Goal: Task Accomplishment & Management: Manage account settings

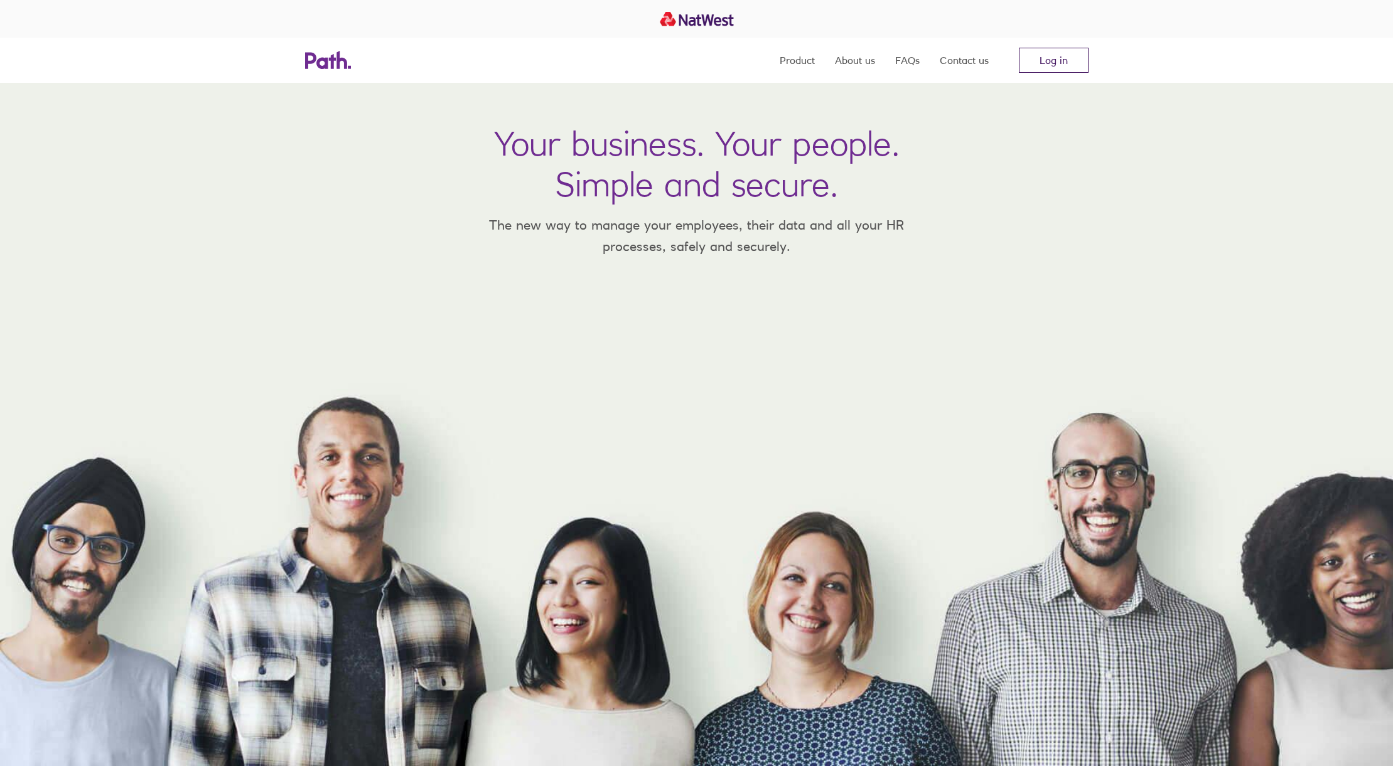
click at [1049, 53] on link "Log in" at bounding box center [1054, 60] width 70 height 25
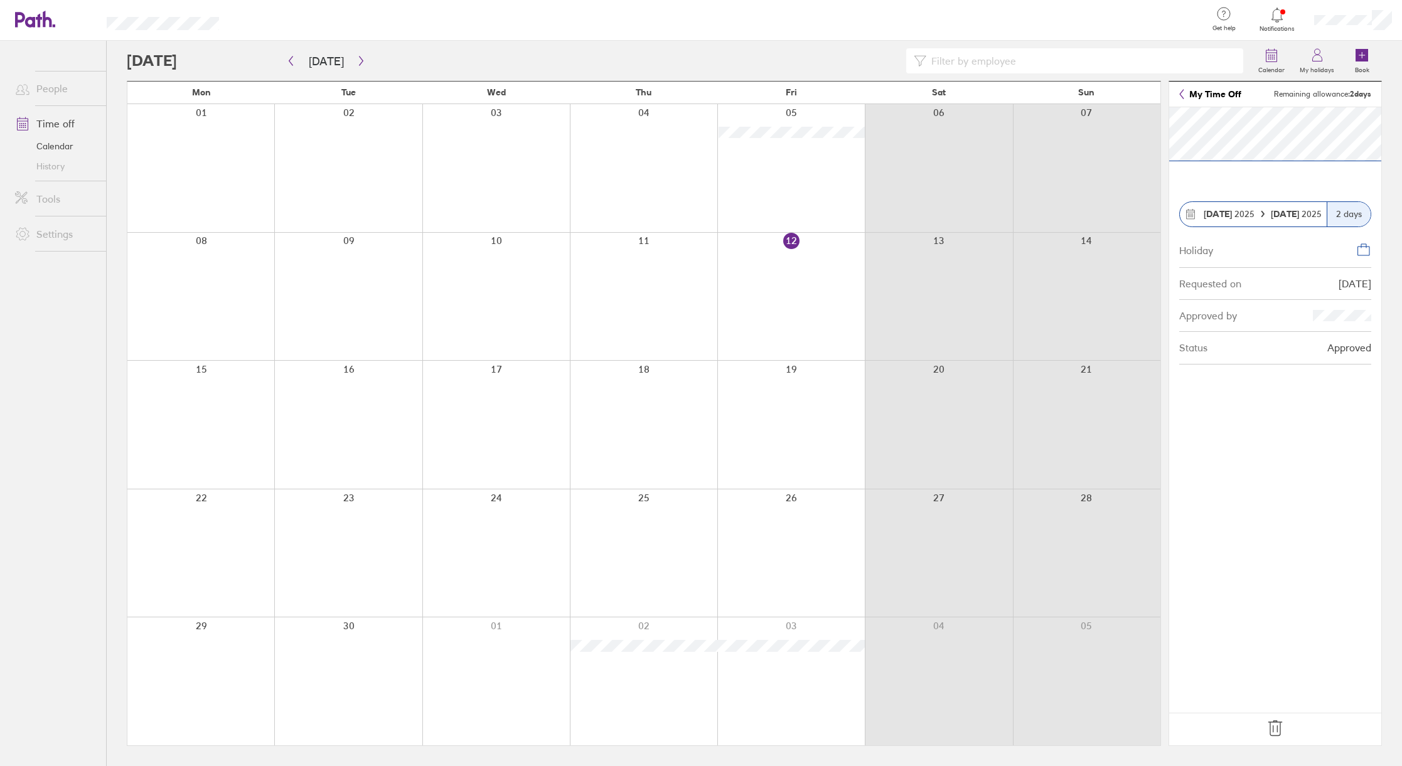
click at [1222, 213] on strong "02 Oct" at bounding box center [1218, 213] width 28 height 11
click at [1238, 216] on span "02 Oct 2025" at bounding box center [1229, 214] width 51 height 10
click at [1207, 217] on strong "02 Oct" at bounding box center [1218, 213] width 28 height 11
click at [1191, 214] on icon at bounding box center [1190, 213] width 11 height 11
click at [1315, 58] on icon at bounding box center [1317, 55] width 15 height 15
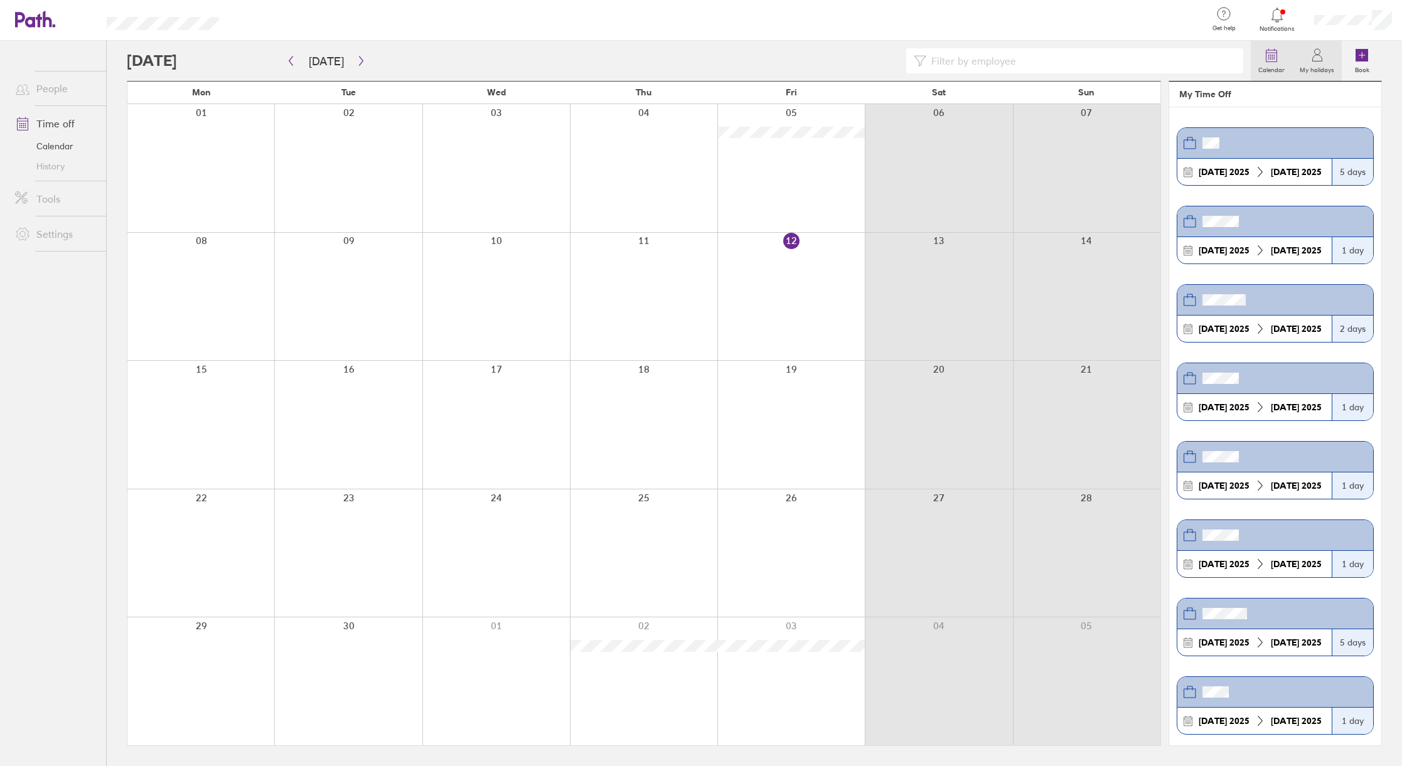
click at [1271, 58] on icon at bounding box center [1271, 55] width 15 height 15
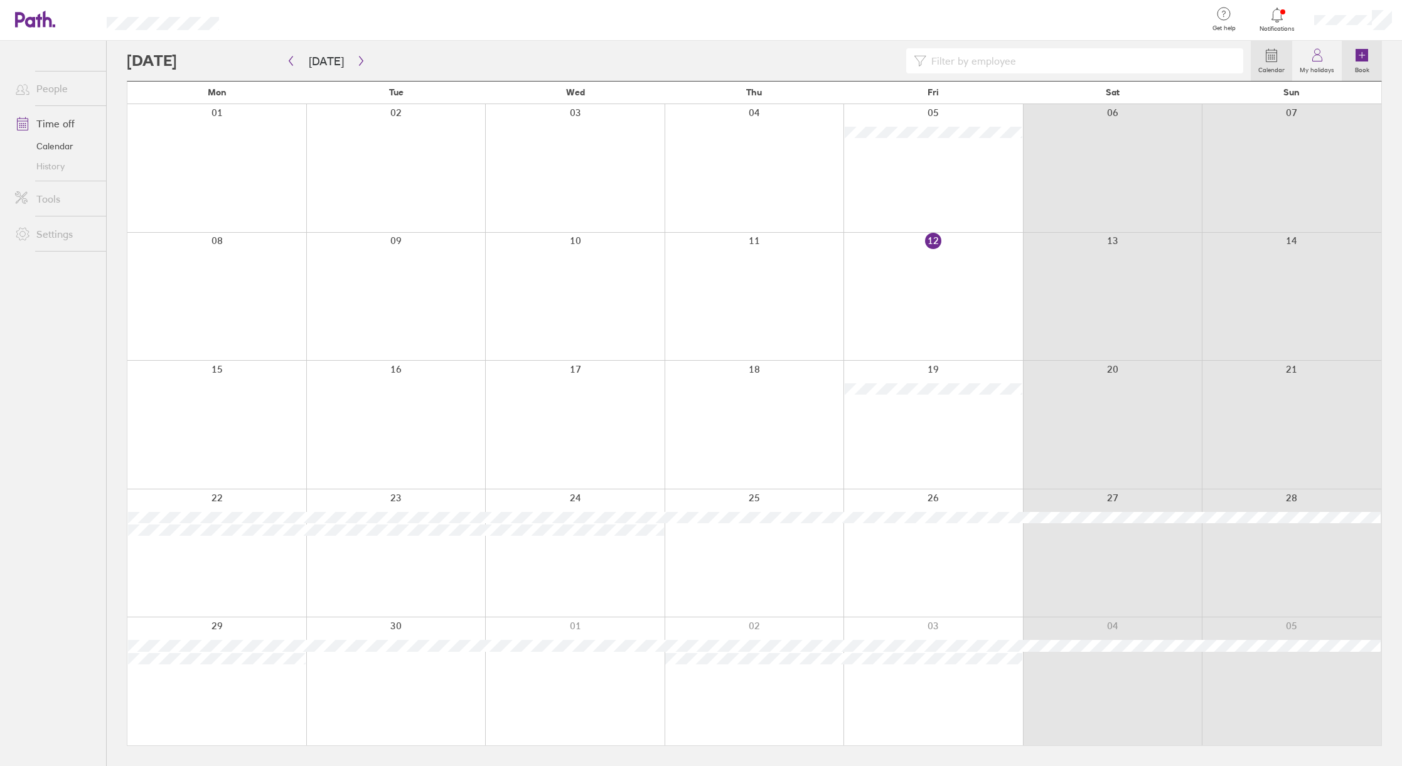
click at [1361, 56] on icon at bounding box center [1362, 55] width 13 height 13
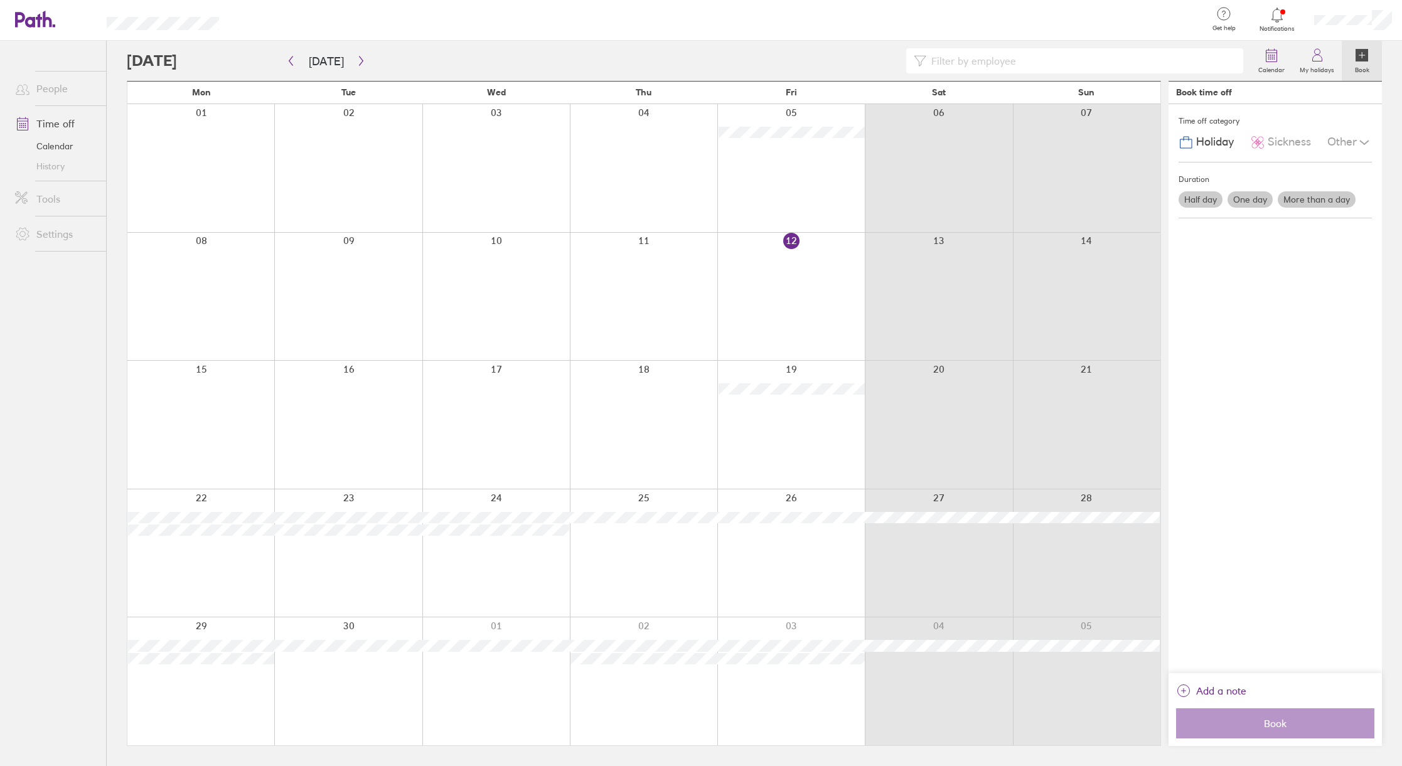
click at [1361, 56] on icon at bounding box center [1362, 55] width 13 height 13
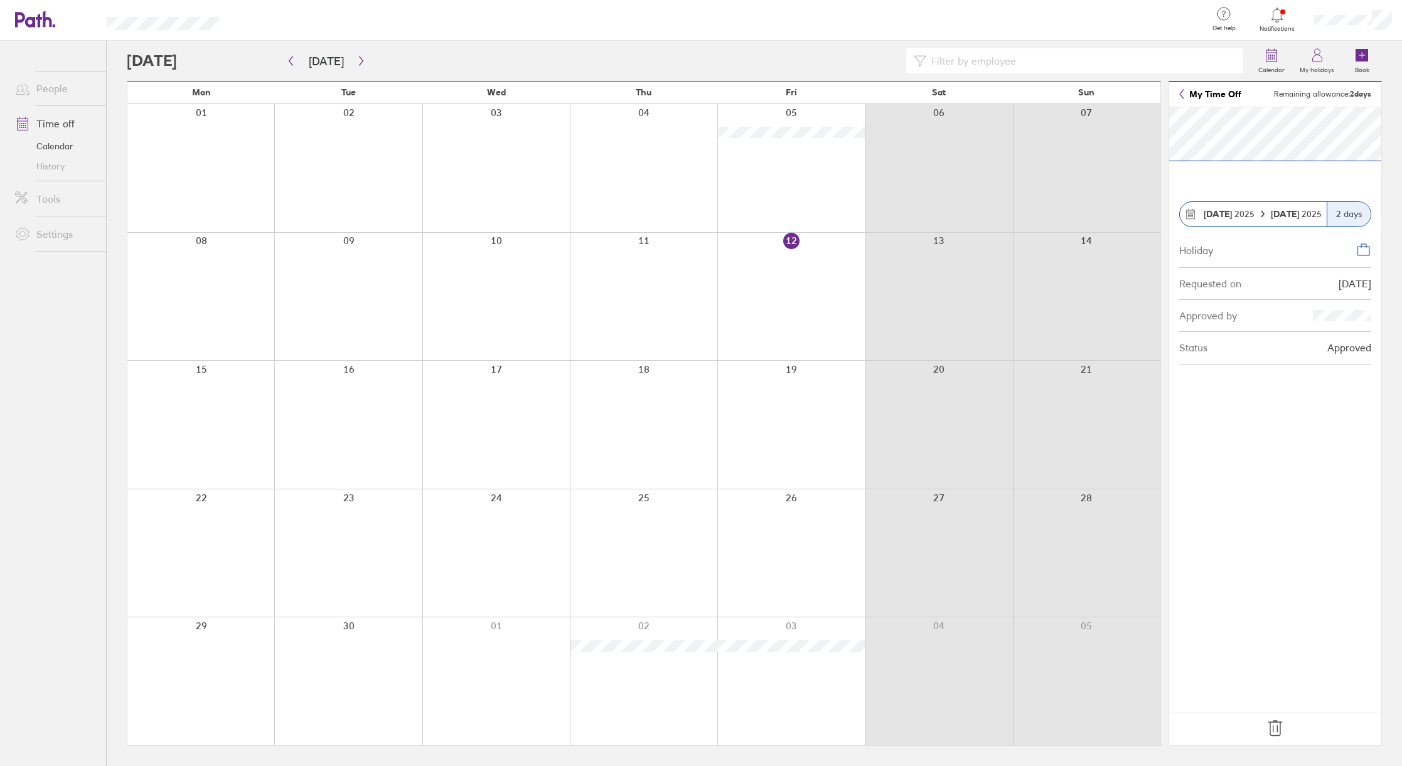
click at [1272, 729] on icon at bounding box center [1275, 729] width 20 height 20
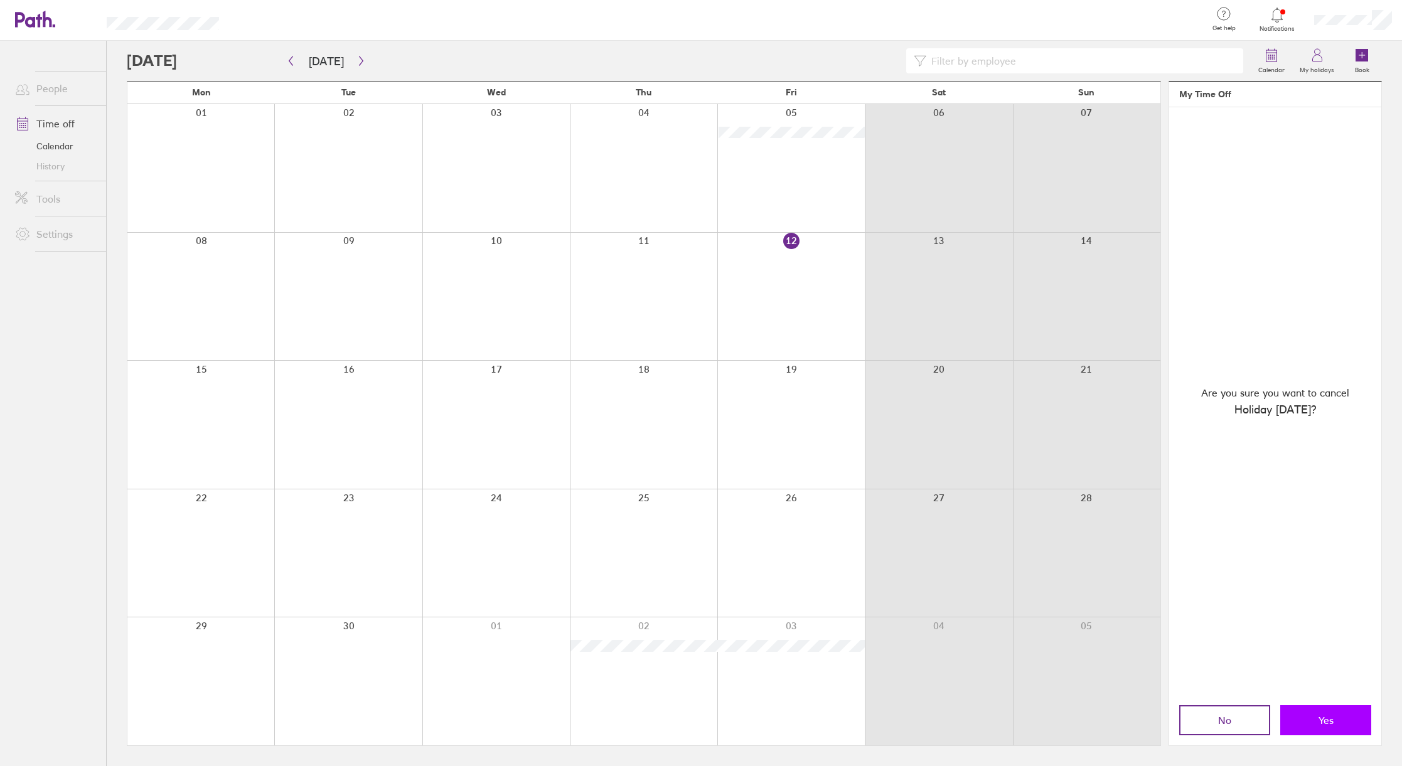
click at [1319, 723] on span "Yes" at bounding box center [1326, 720] width 15 height 11
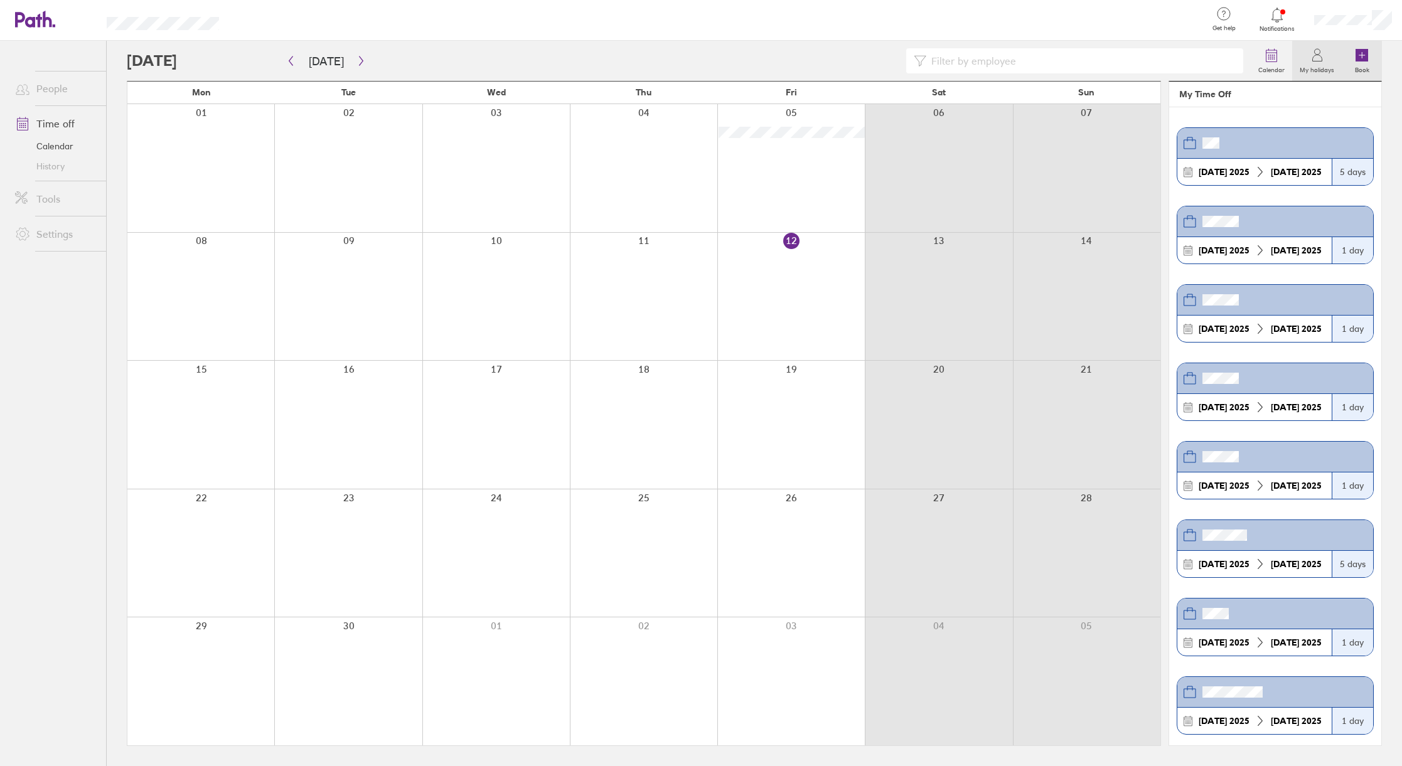
click at [1365, 55] on icon at bounding box center [1362, 55] width 13 height 13
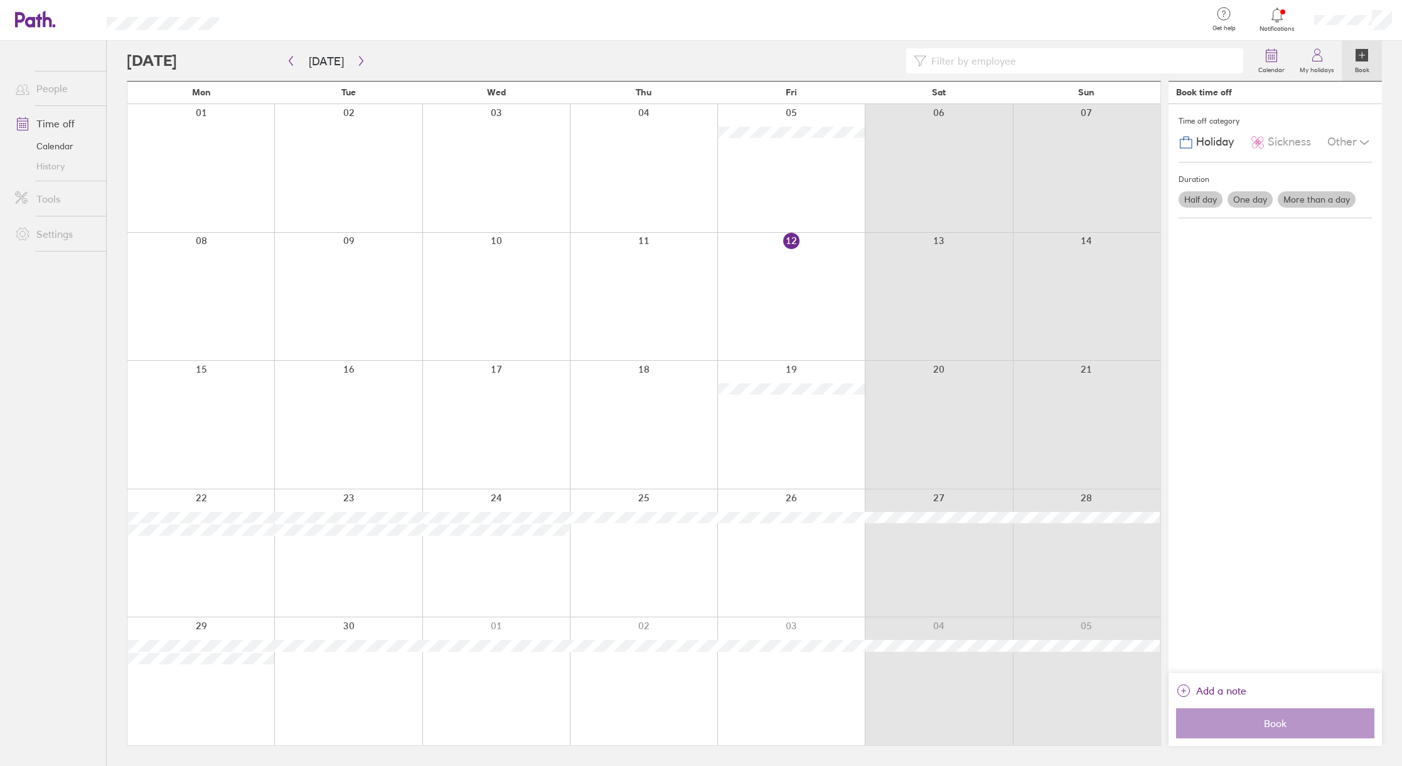
click at [779, 665] on div at bounding box center [790, 682] width 147 height 128
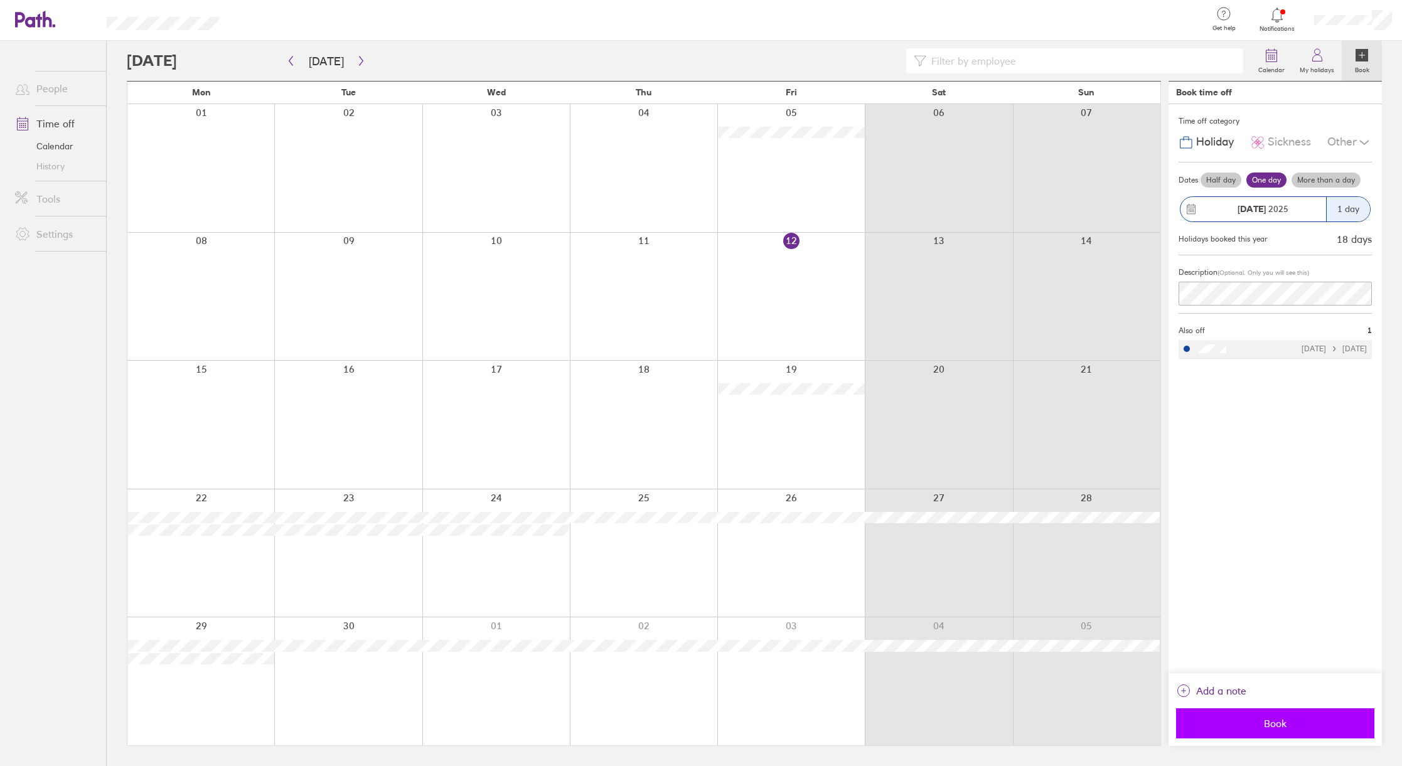
click at [1272, 721] on span "Book" at bounding box center [1275, 723] width 181 height 11
